Goal: Navigation & Orientation: Find specific page/section

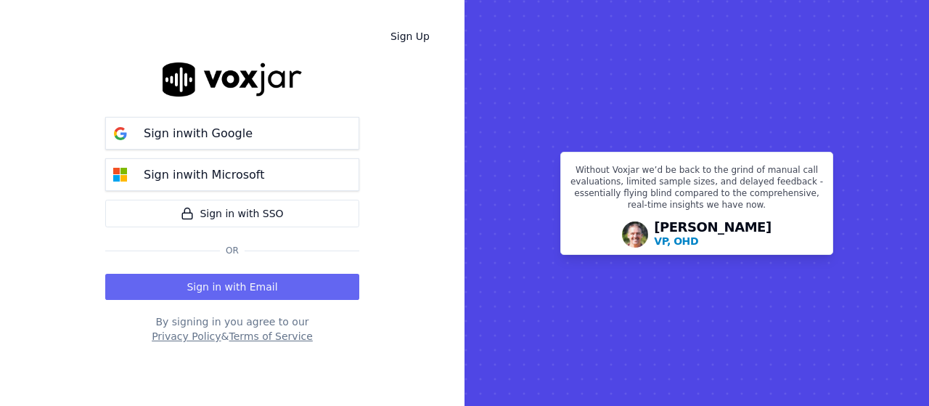
click at [253, 287] on button "Sign in with Email" at bounding box center [232, 287] width 254 height 26
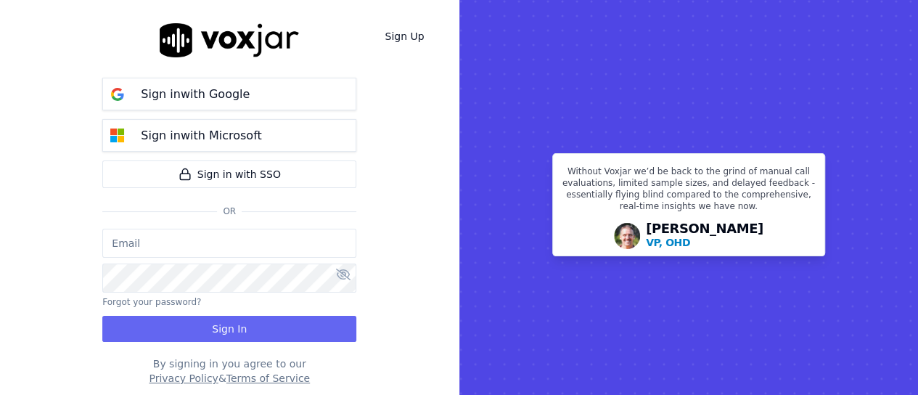
click at [180, 237] on input "email" at bounding box center [229, 243] width 254 height 29
click at [184, 255] on input "email" at bounding box center [229, 243] width 254 height 29
click at [189, 248] on input "email" at bounding box center [229, 243] width 254 height 29
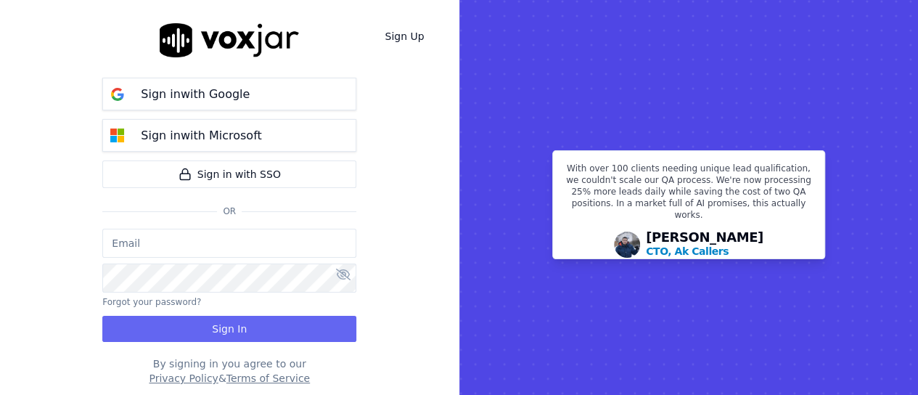
click at [258, 241] on input "email" at bounding box center [229, 243] width 254 height 29
paste input "Maria.ortiz.baq@nwfg.net |"
drag, startPoint x: 255, startPoint y: 250, endPoint x: 266, endPoint y: 252, distance: 11.8
click at [255, 250] on input "Maria.ortiz.baq@nwfg.net |" at bounding box center [229, 243] width 254 height 29
type input "Maria.ortiz.baq@nwfg.net"
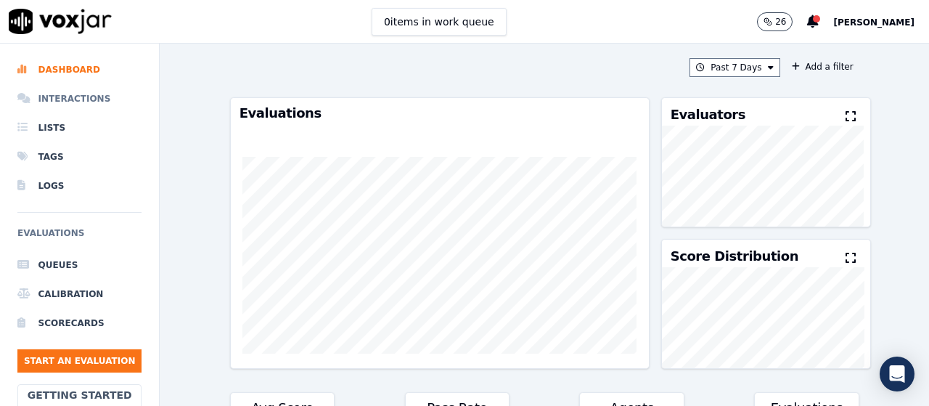
click at [81, 98] on li "Interactions" at bounding box center [79, 98] width 124 height 29
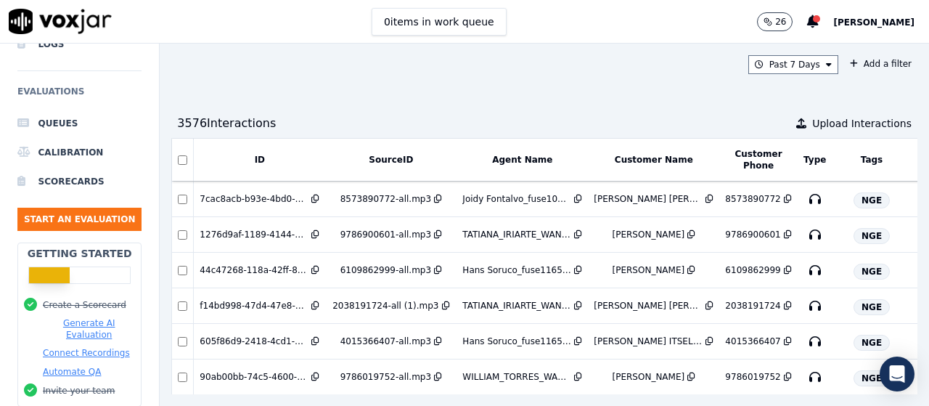
scroll to position [145, 0]
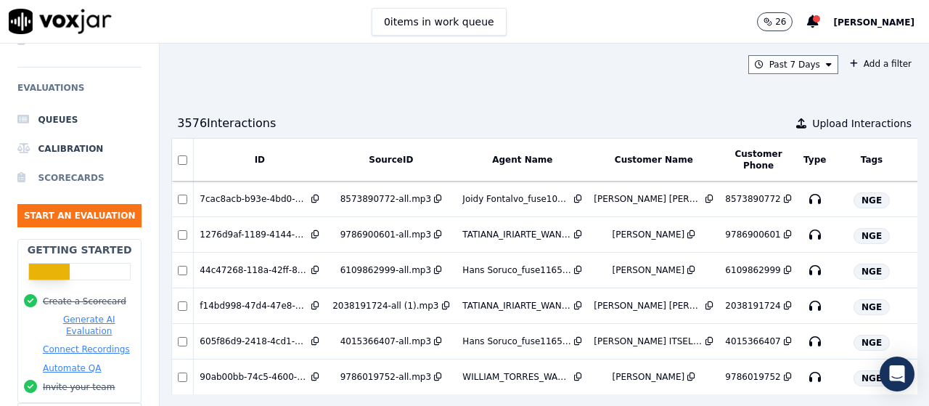
click at [64, 174] on li "Scorecards" at bounding box center [79, 177] width 124 height 29
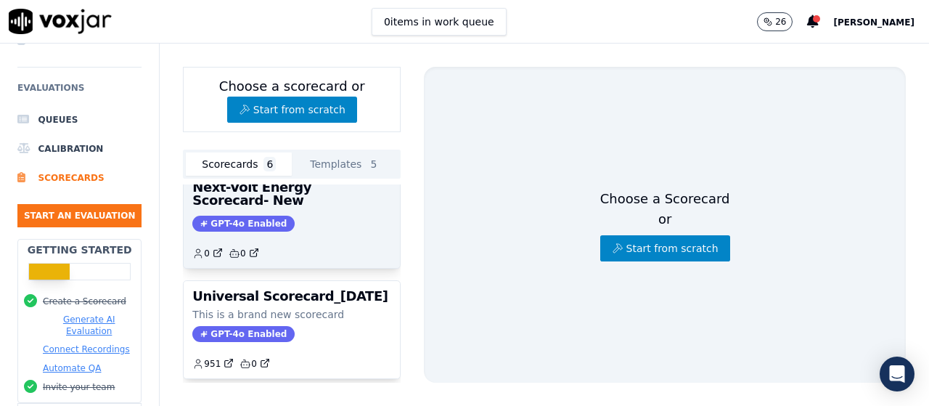
scroll to position [497, 0]
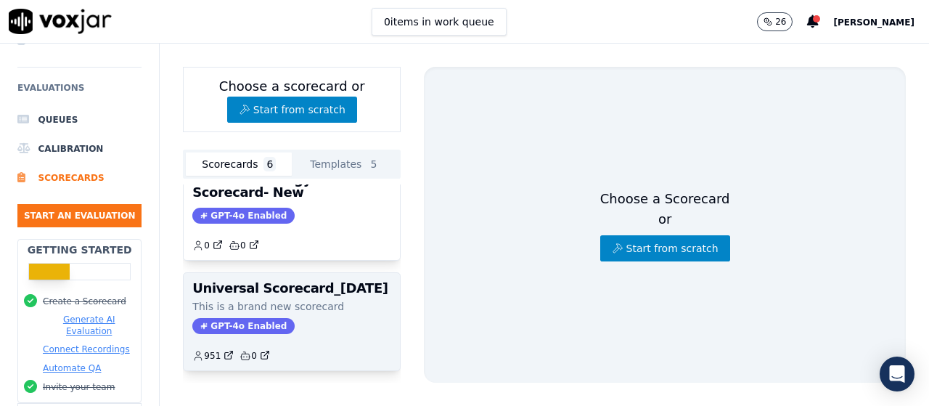
click at [330, 318] on div "GPT-4o Enabled" at bounding box center [291, 326] width 199 height 16
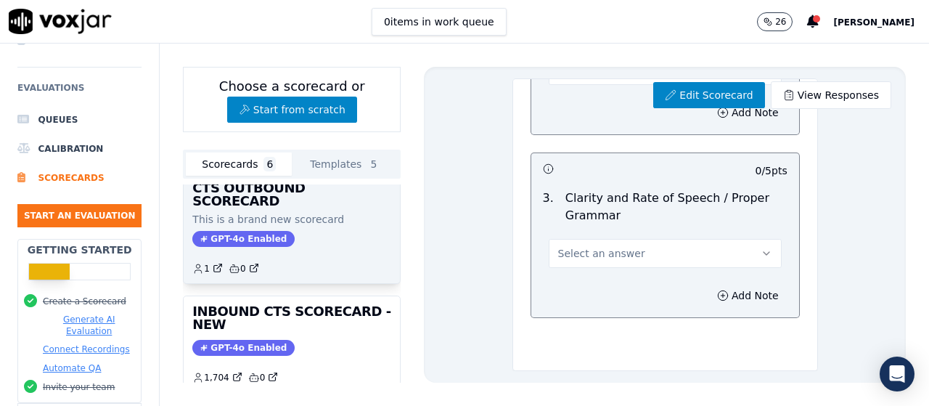
scroll to position [0, 0]
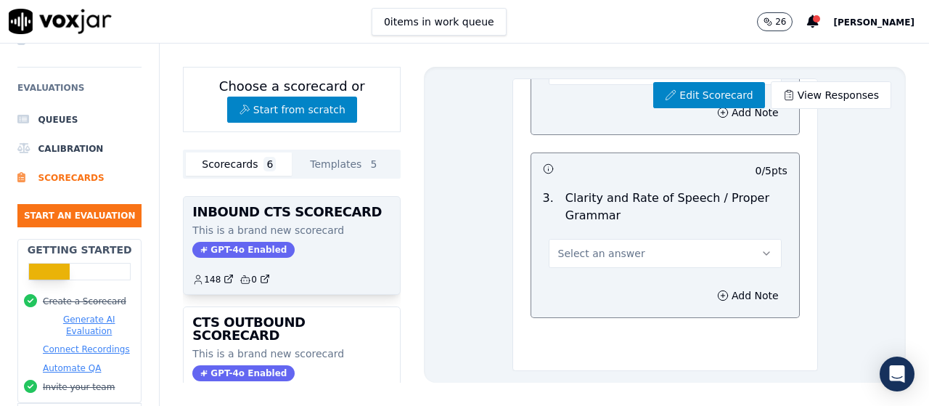
click at [348, 253] on div "INBOUND CTS SCORECARD This is a brand new scorecard GPT-4o Enabled 148 0" at bounding box center [292, 245] width 216 height 97
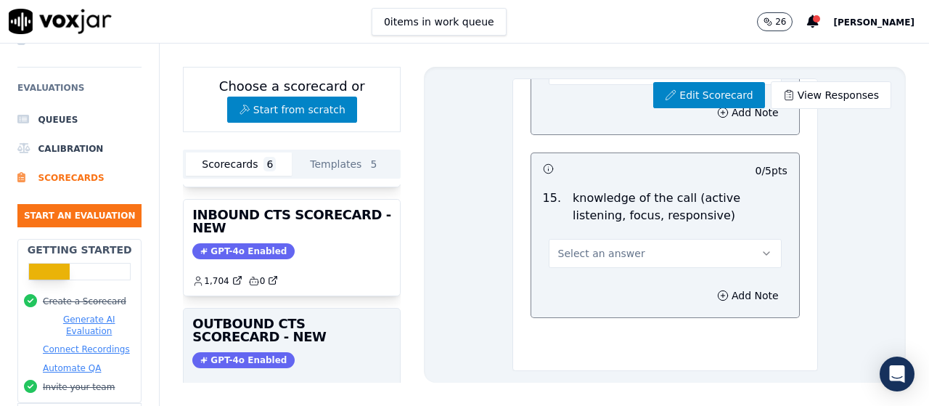
scroll to position [208, 0]
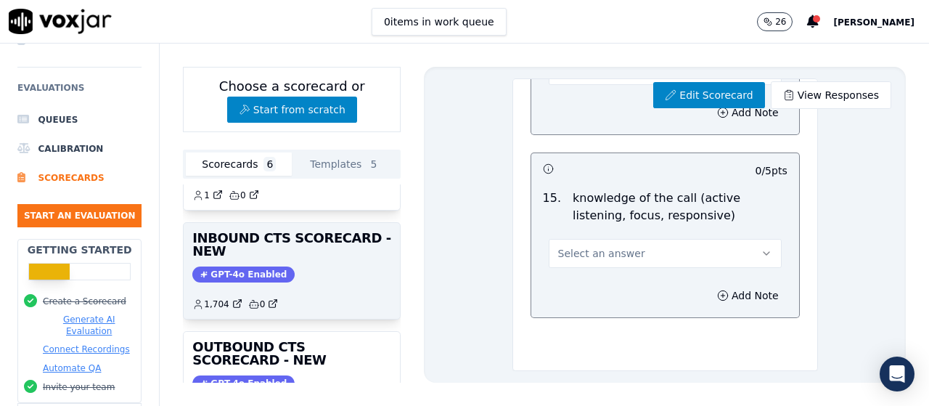
click at [341, 269] on div "INBOUND CTS SCORECARD - NEW GPT-4o Enabled 1,704 0" at bounding box center [292, 271] width 216 height 96
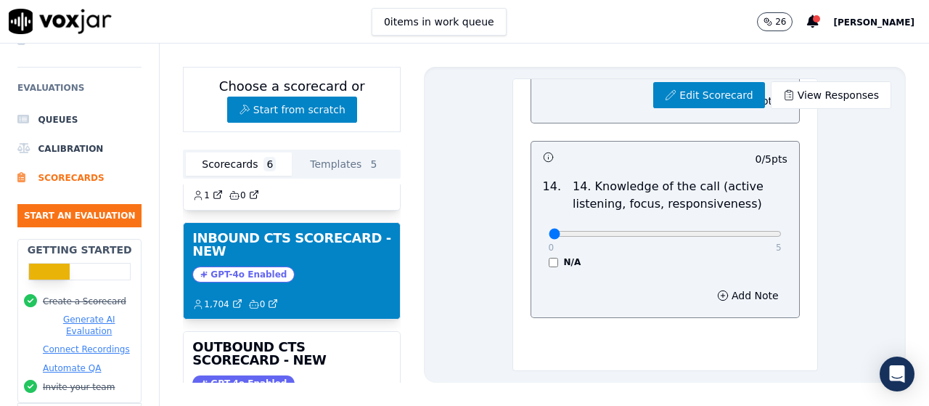
scroll to position [2719, 0]
click at [830, 98] on link "View Responses" at bounding box center [831, 95] width 121 height 28
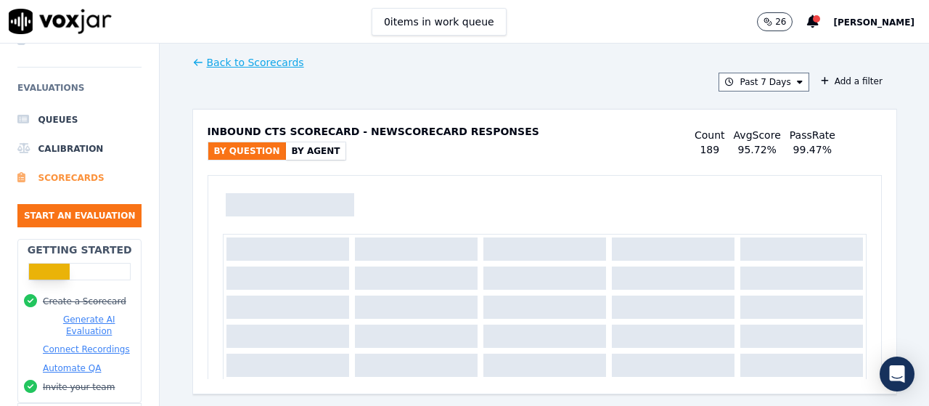
click at [59, 181] on li "Scorecards" at bounding box center [79, 177] width 124 height 29
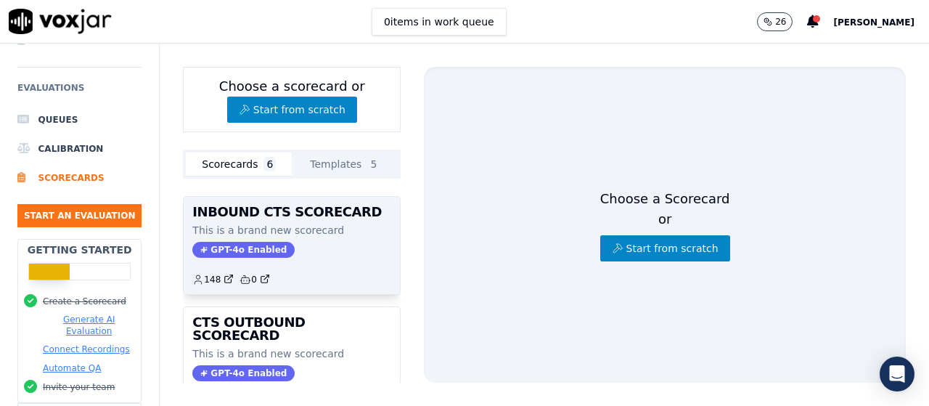
click at [311, 259] on div "INBOUND CTS SCORECARD This is a brand new scorecard GPT-4o Enabled 148 0" at bounding box center [292, 245] width 216 height 97
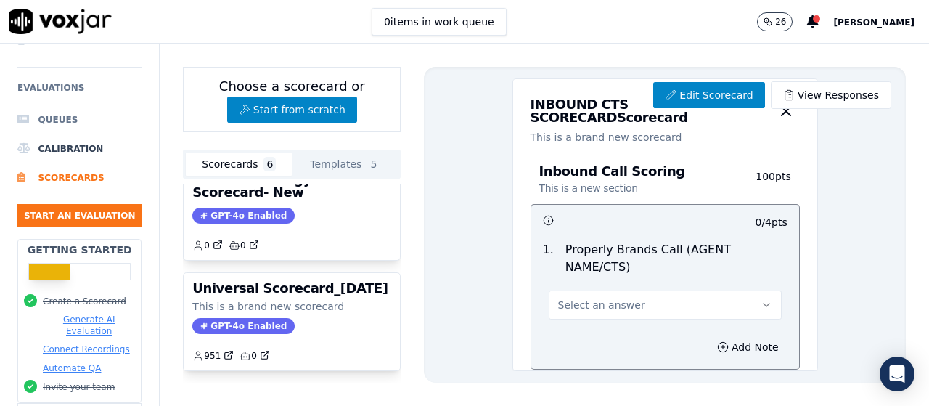
click at [41, 125] on li "Queues" at bounding box center [79, 119] width 124 height 29
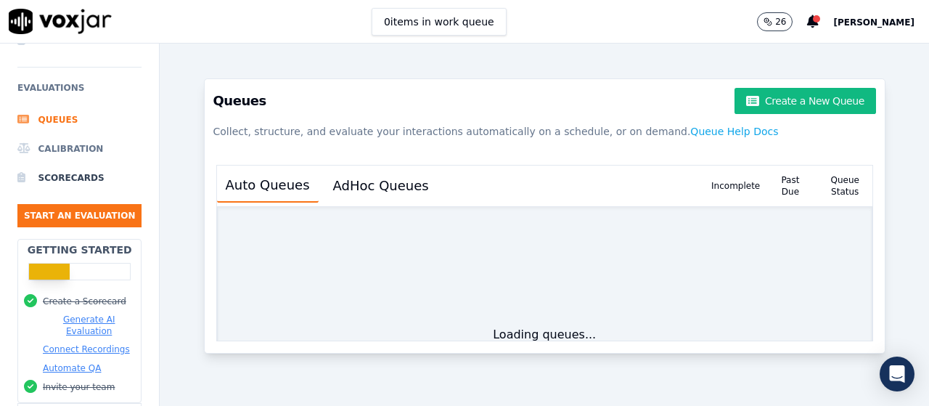
click at [58, 145] on li "Calibration" at bounding box center [79, 148] width 124 height 29
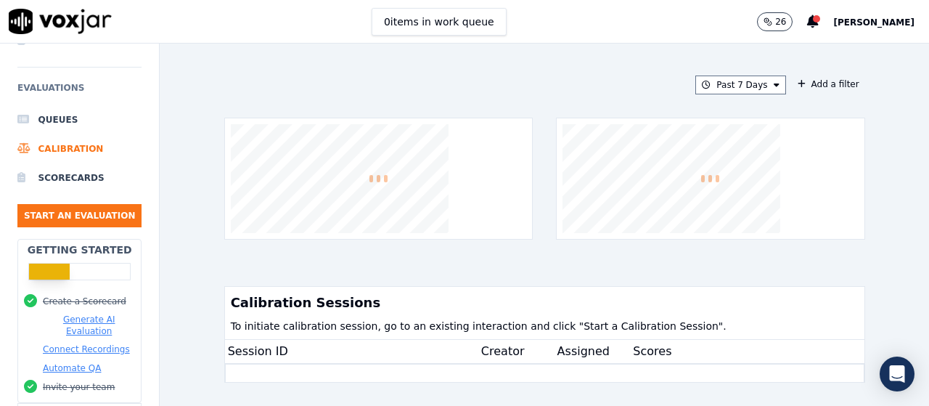
click at [59, 94] on h6 "Evaluations" at bounding box center [79, 92] width 124 height 26
click at [55, 84] on h6 "Evaluations" at bounding box center [79, 92] width 124 height 26
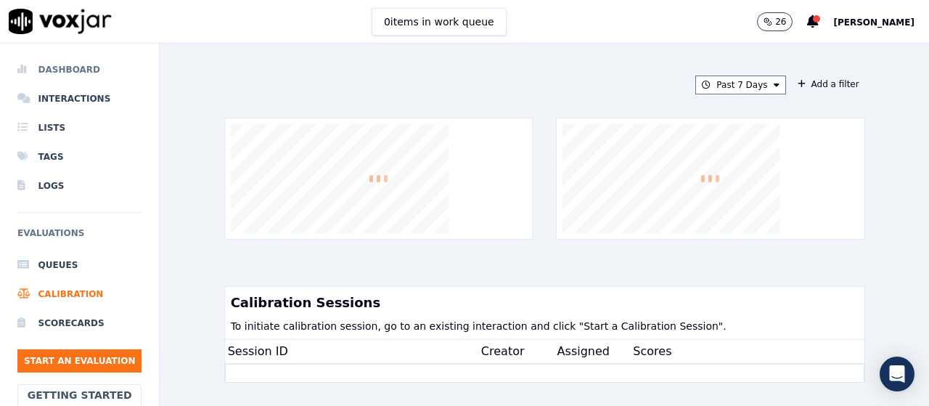
click at [83, 73] on li "Dashboard" at bounding box center [79, 69] width 124 height 29
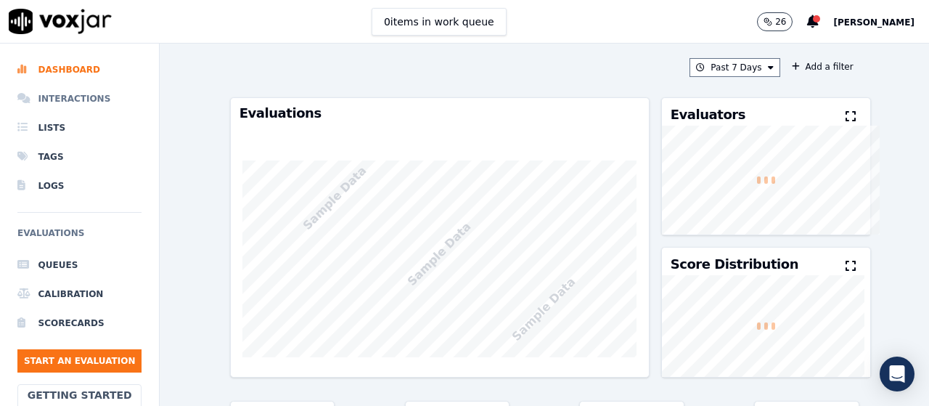
click at [68, 93] on li "Interactions" at bounding box center [79, 98] width 124 height 29
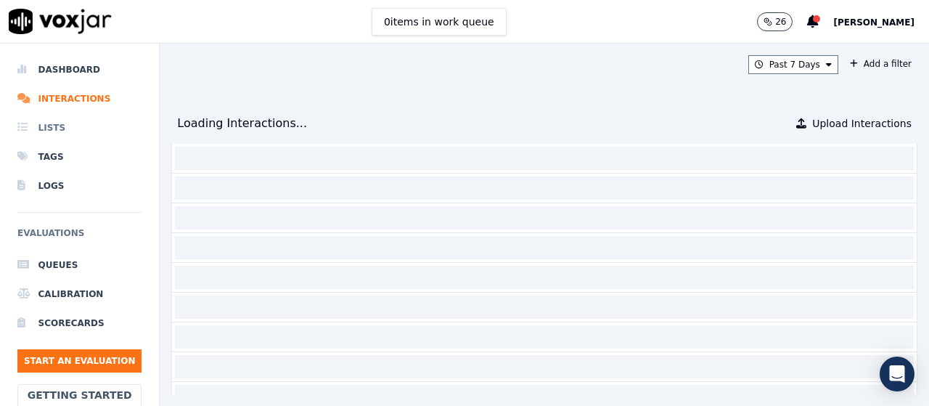
click at [56, 127] on li "Lists" at bounding box center [79, 127] width 124 height 29
